Goal: Check status: Check status

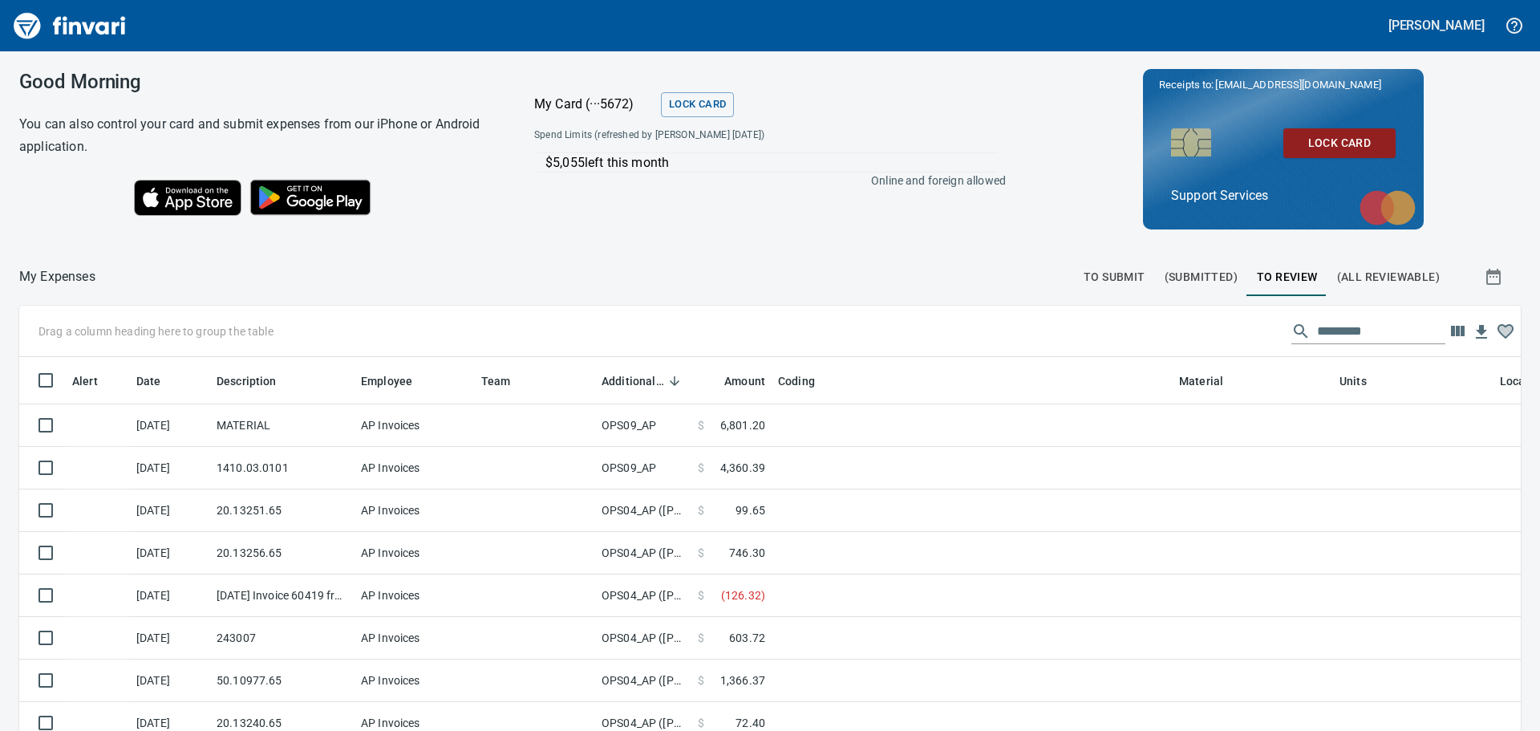
scroll to position [530, 1465]
click at [1107, 281] on span "To Submit" at bounding box center [1115, 277] width 62 height 20
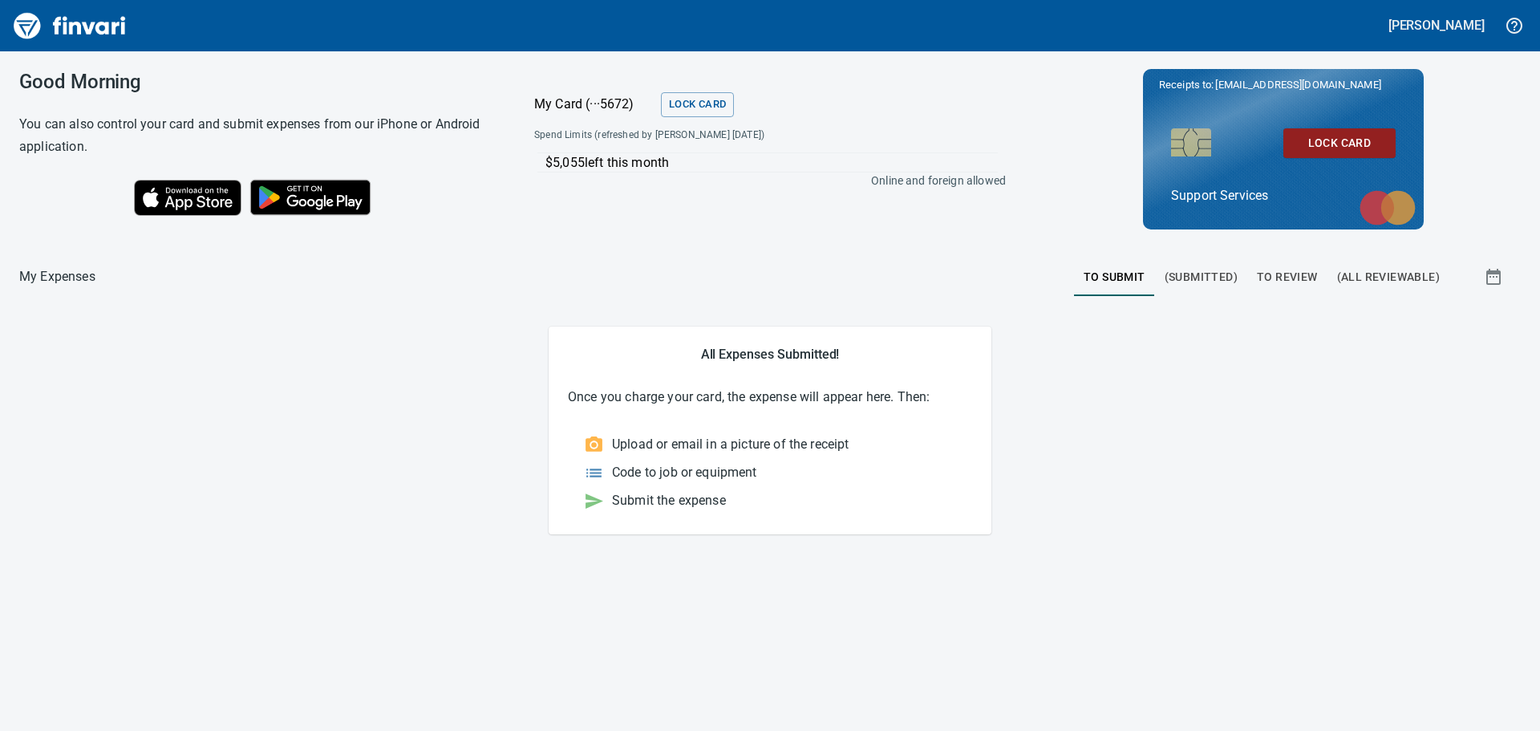
click at [1206, 280] on span "(Submitted)" at bounding box center [1201, 277] width 73 height 20
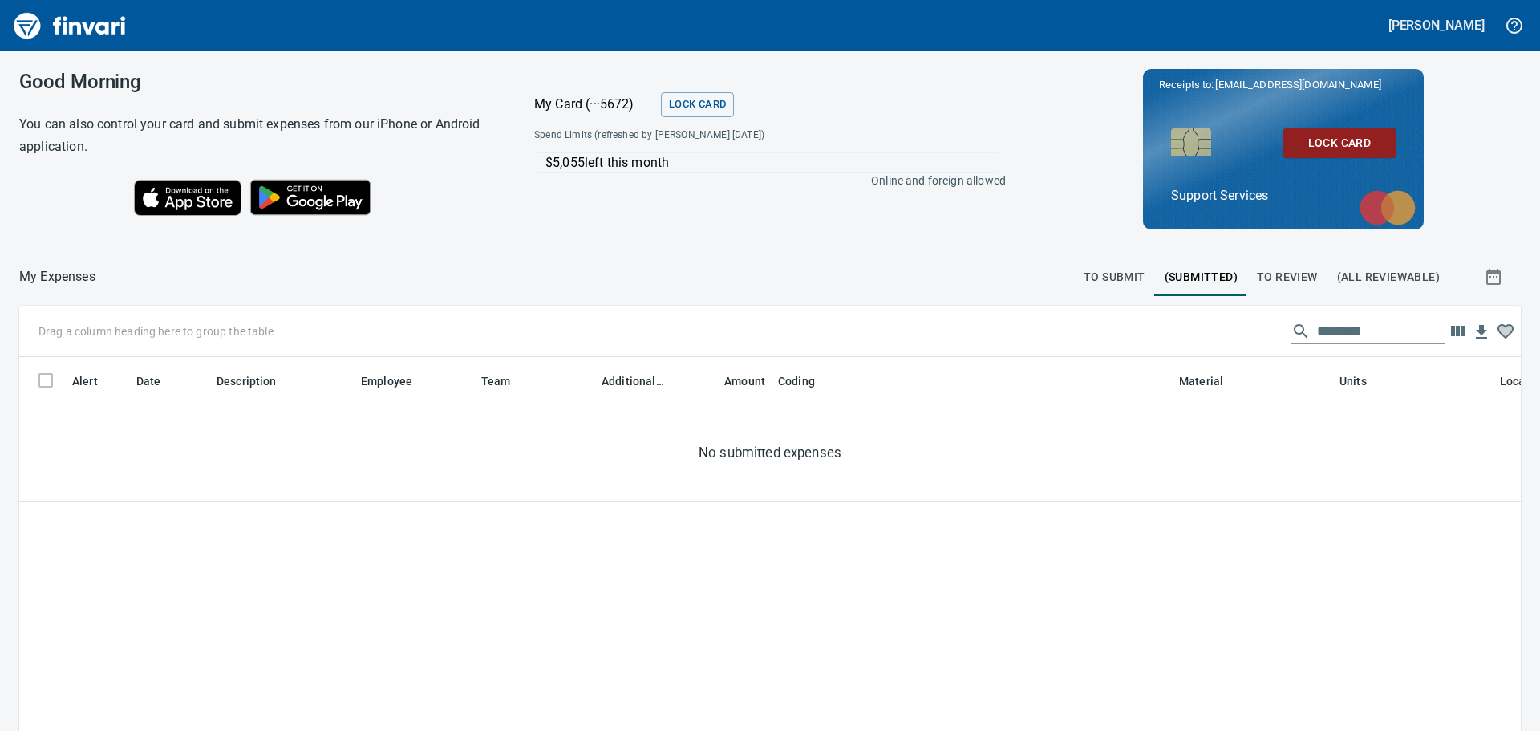
scroll to position [530, 1477]
click at [1258, 280] on span "To Review" at bounding box center [1287, 277] width 61 height 20
